Goal: Task Accomplishment & Management: Complete application form

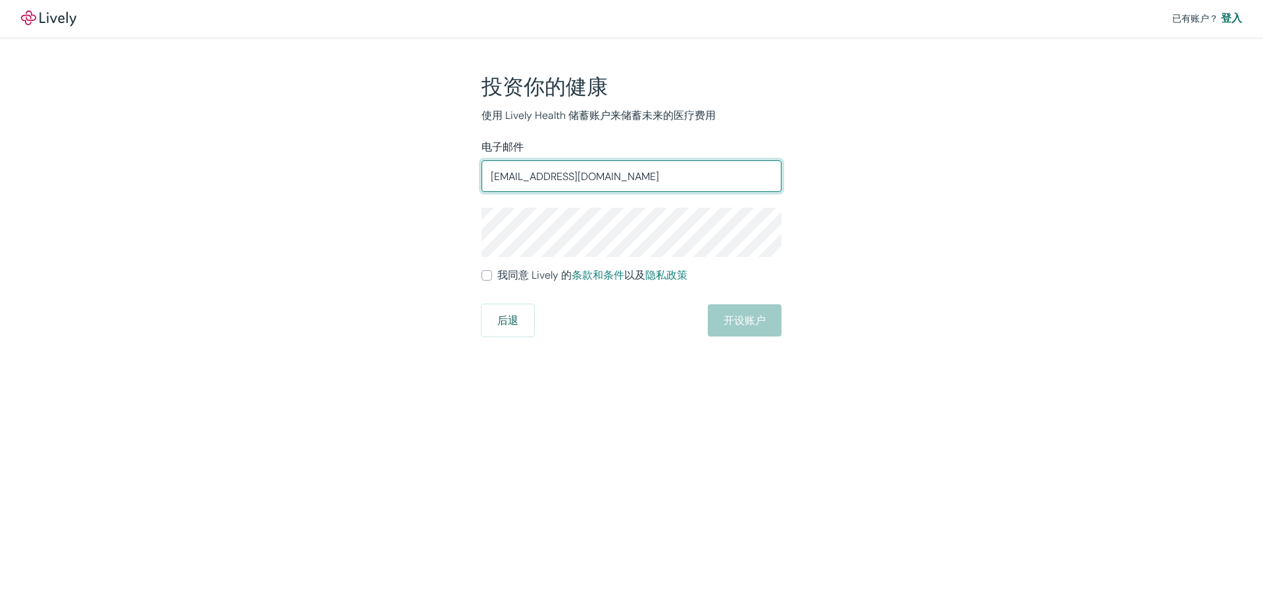
type input "[EMAIL_ADDRESS][DOMAIN_NAME]"
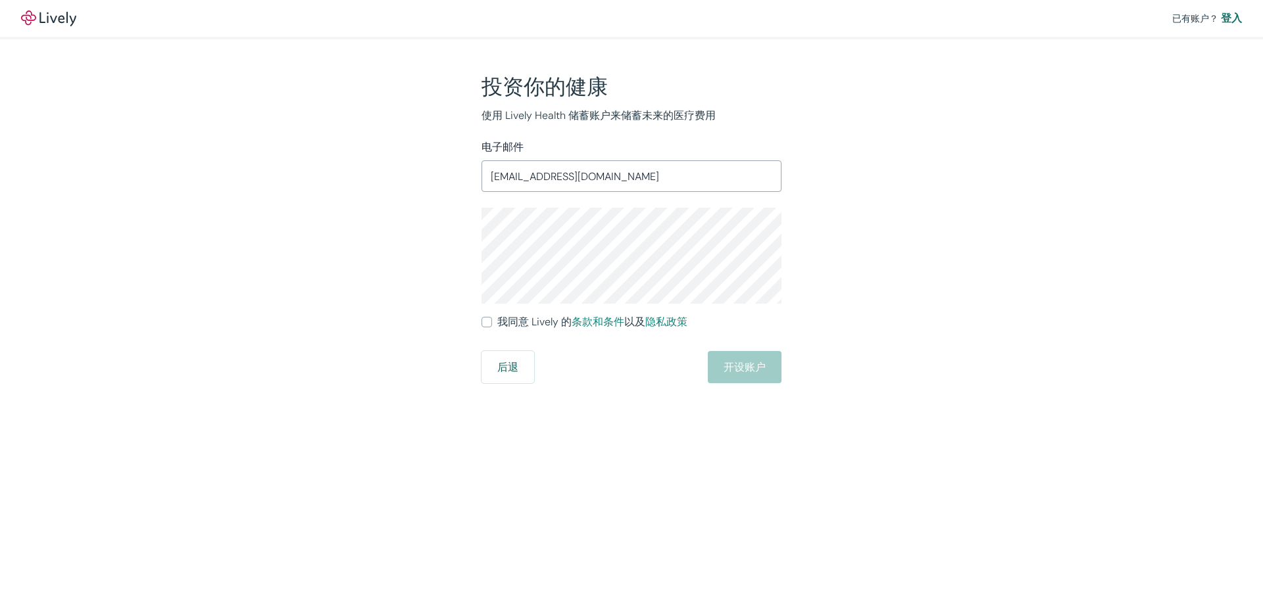
click at [484, 318] on input "我同意 Lively 的 条款和条件 以及 隐私政策" at bounding box center [486, 322] width 11 height 11
checkbox input "true"
click at [760, 372] on font "开设账户" at bounding box center [744, 367] width 42 height 14
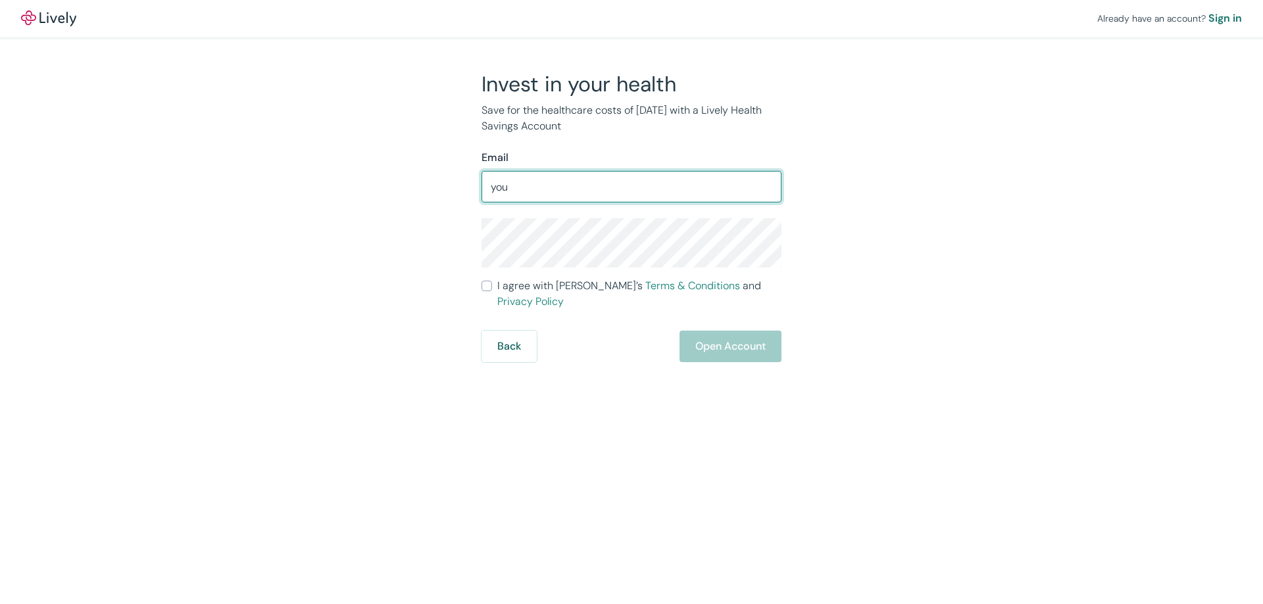
type input "[EMAIL_ADDRESS][DOMAIN_NAME]"
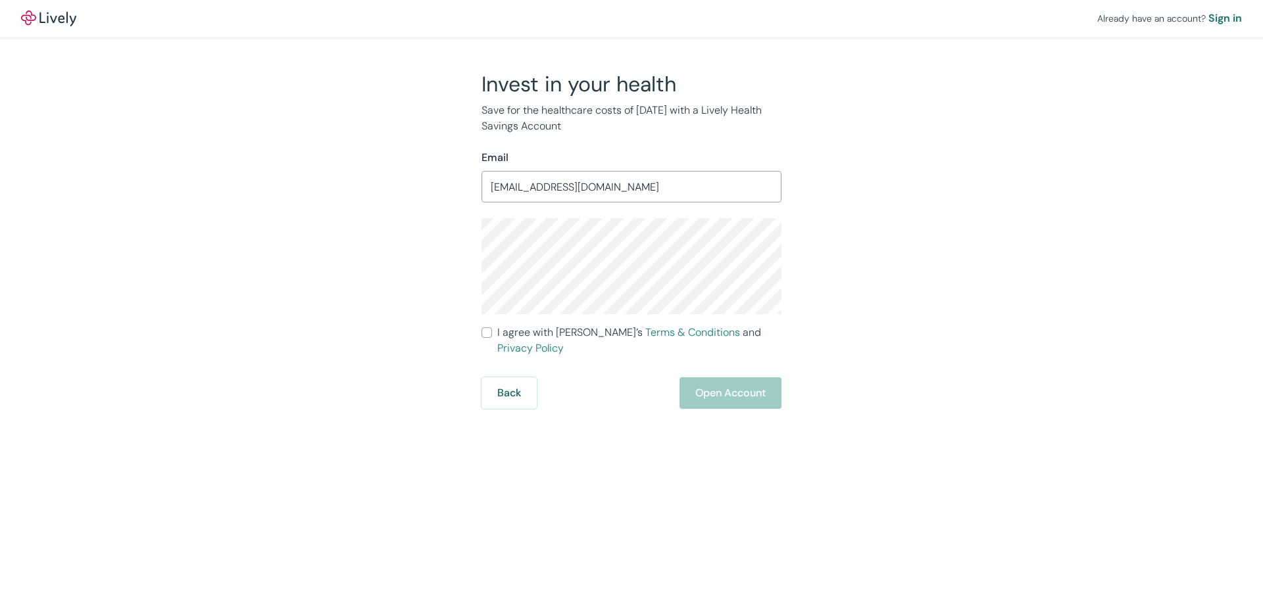
click at [493, 335] on label "I agree with Lively’s Terms & Conditions and Privacy Policy" at bounding box center [631, 341] width 300 height 32
click at [492, 335] on input "I agree with Lively’s Terms & Conditions and Privacy Policy" at bounding box center [486, 332] width 11 height 11
checkbox input "true"
click at [730, 382] on button "Open Account" at bounding box center [730, 393] width 102 height 32
